Goal: Information Seeking & Learning: Learn about a topic

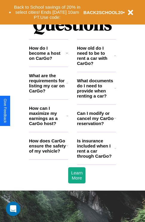
scroll to position [724, 0]
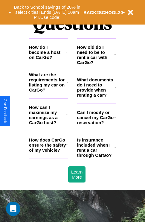
click at [115, 90] on icon at bounding box center [114, 87] width 1 height 5
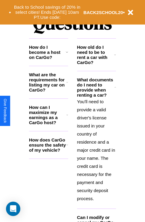
click at [48, 152] on h3 "How does CarGo ensure the safety of my vehicle?" at bounding box center [47, 144] width 37 height 15
click at [96, 149] on p "You'll need to provide a valid driver's license issued in your country of resid…" at bounding box center [96, 149] width 39 height 105
click at [48, 92] on h3 "What are the requirements for listing my car on CarGo?" at bounding box center [47, 82] width 37 height 20
click at [115, 87] on polyline at bounding box center [115, 87] width 1 height 1
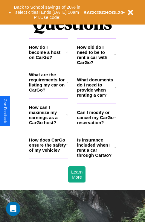
click at [48, 124] on h3 "How can I maximize my earnings as a CarGo host?" at bounding box center [47, 115] width 37 height 20
click at [96, 157] on h3 "Is insurance included when I rent a car through CarGo?" at bounding box center [95, 147] width 37 height 20
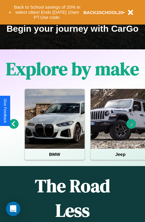
click at [13, 128] on icon at bounding box center [14, 124] width 10 height 10
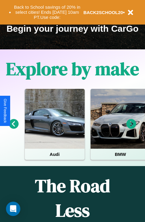
click at [13, 128] on icon at bounding box center [14, 124] width 10 height 10
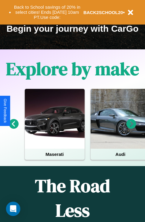
click at [131, 128] on icon at bounding box center [131, 124] width 10 height 10
